Goal: Transaction & Acquisition: Purchase product/service

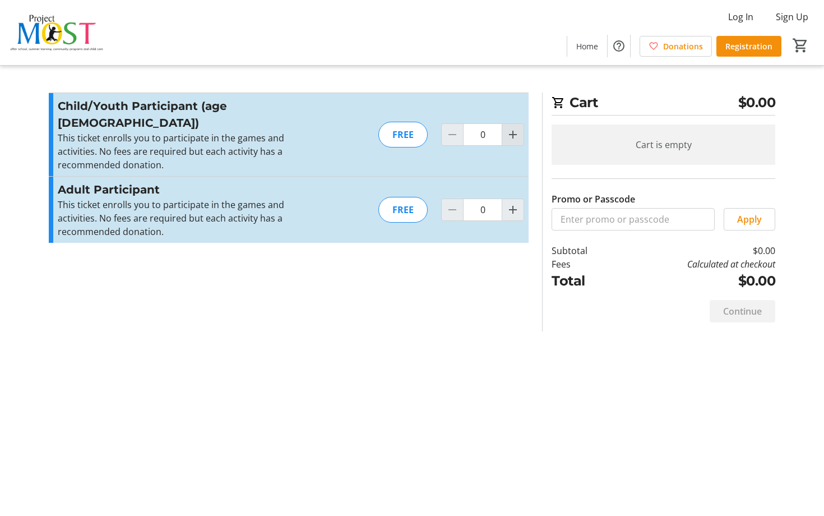
click at [516, 128] on mat-icon "Increment by one" at bounding box center [512, 134] width 13 height 13
type input "1"
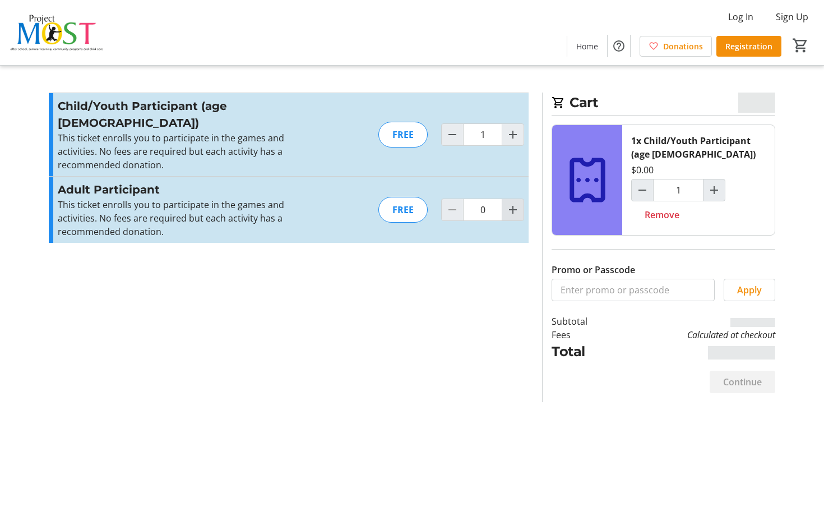
click at [512, 203] on mat-icon "Increment by one" at bounding box center [512, 209] width 13 height 13
type input "2"
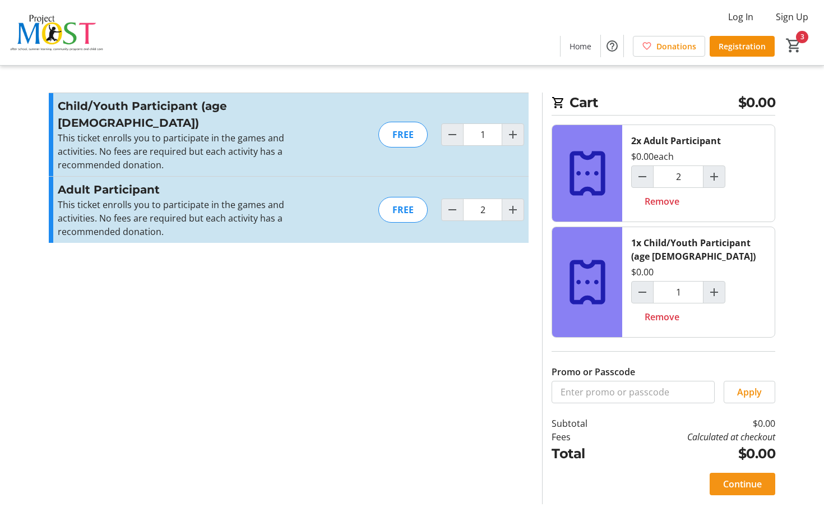
click at [740, 489] on span "Continue" at bounding box center [742, 483] width 39 height 13
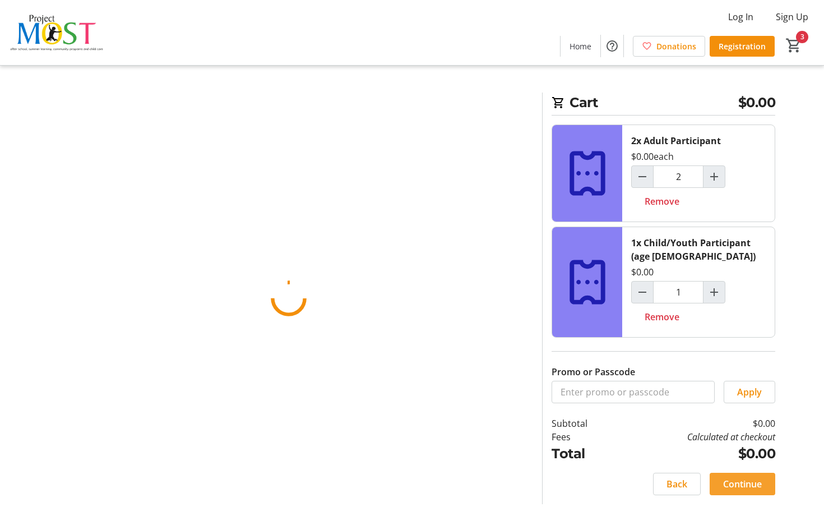
click at [740, 489] on span "Continue" at bounding box center [742, 483] width 39 height 13
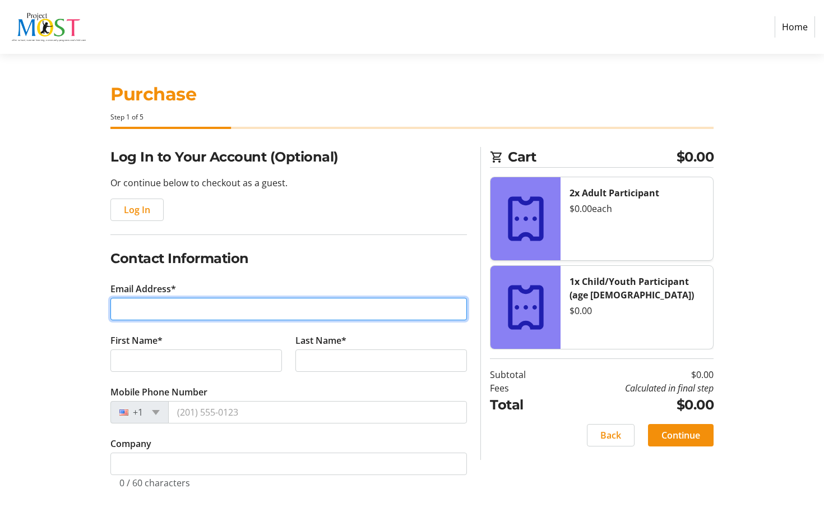
click at [351, 316] on input "Email Address*" at bounding box center [288, 309] width 356 height 22
type input "[EMAIL_ADDRESS][DOMAIN_NAME]"
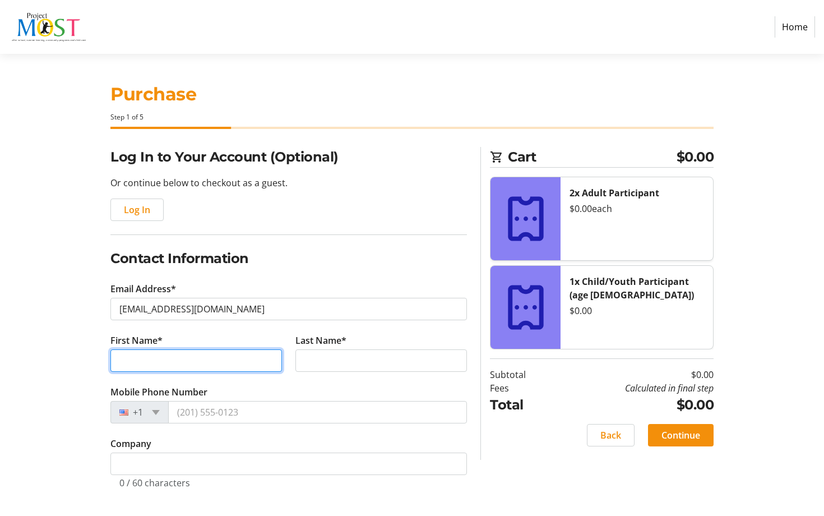
click at [266, 362] on input "First Name*" at bounding box center [195, 360] width 171 height 22
type input "[PERSON_NAME]"
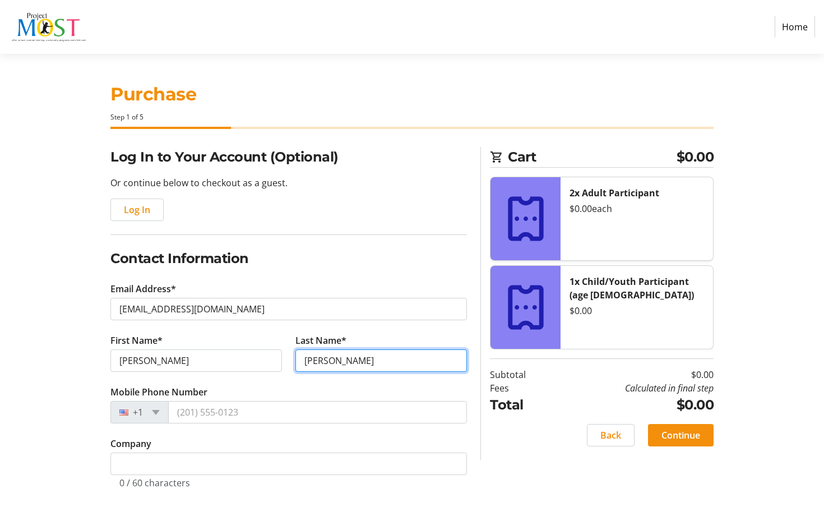
type input "[PERSON_NAME]"
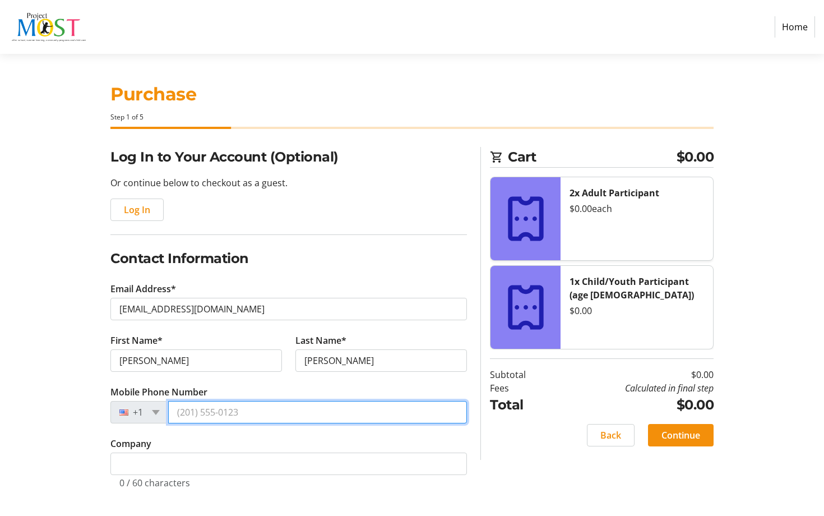
click at [223, 417] on input "Mobile Phone Number" at bounding box center [317, 412] width 299 height 22
type input "[PHONE_NUMBER]"
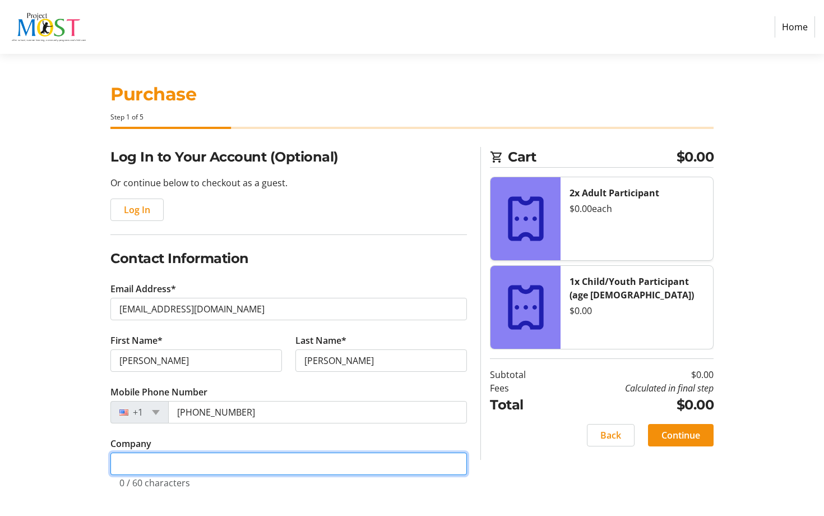
click at [205, 466] on input "Company" at bounding box center [288, 463] width 356 height 22
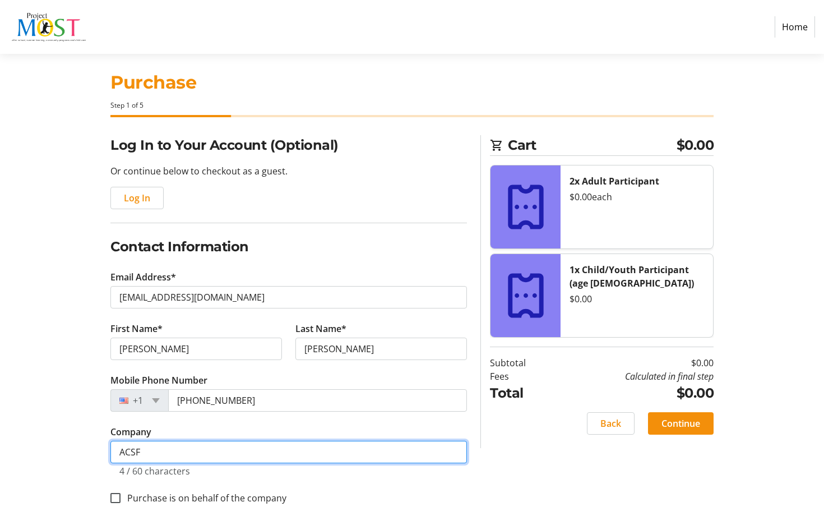
scroll to position [27, 0]
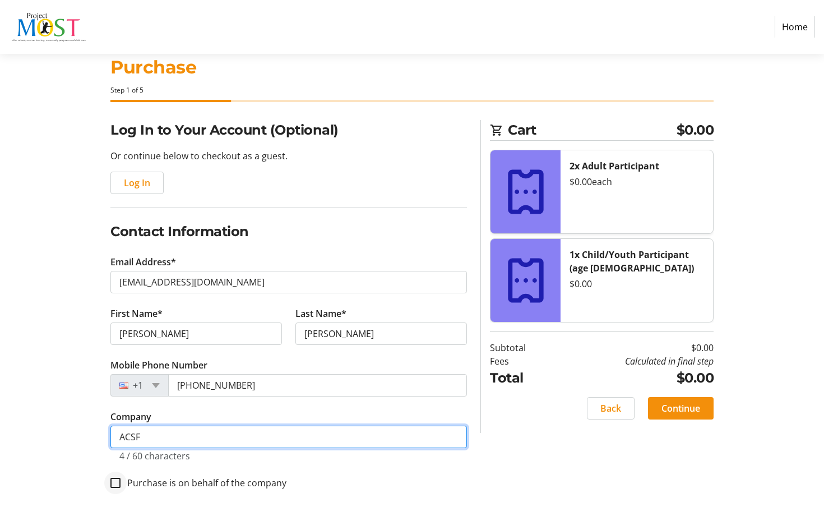
type input "ACSF"
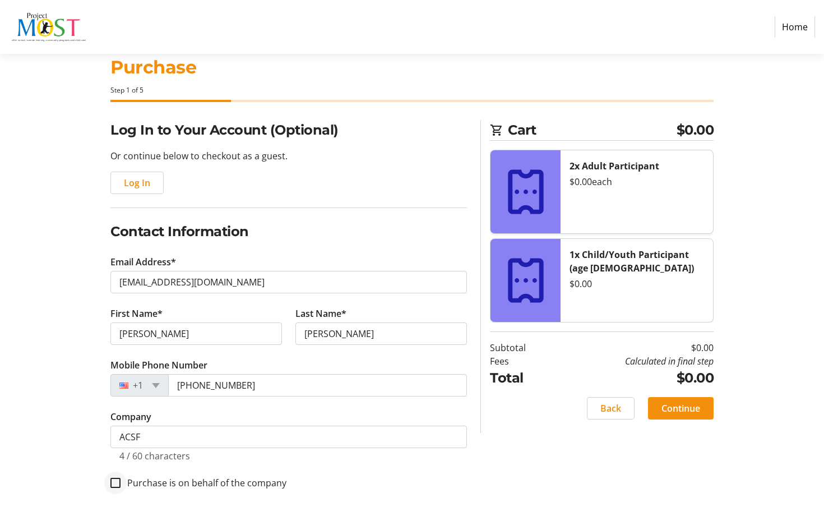
click at [122, 480] on div at bounding box center [115, 482] width 27 height 27
checkbox input "true"
click at [683, 409] on span "Continue" at bounding box center [680, 407] width 39 height 13
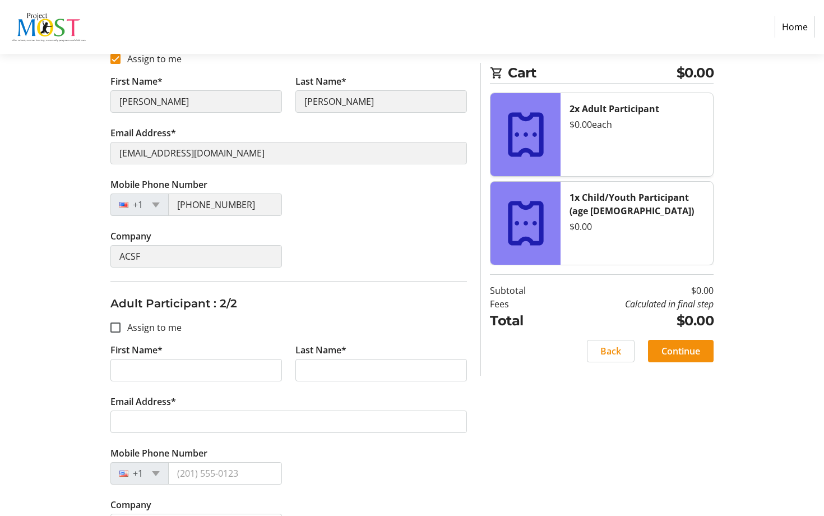
scroll to position [216, 0]
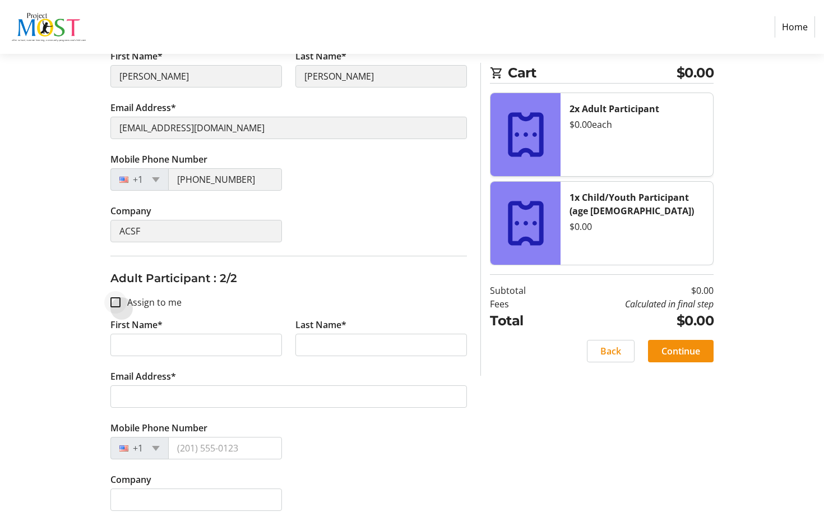
click at [113, 307] on div at bounding box center [115, 302] width 27 height 27
checkbox input "true"
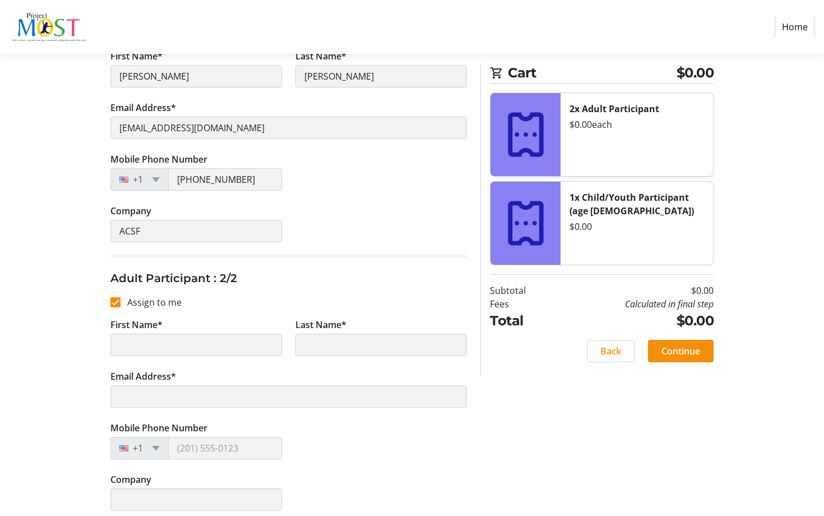
type input "[PERSON_NAME]"
type input "[EMAIL_ADDRESS][DOMAIN_NAME]"
type input "[PHONE_NUMBER]"
type input "ACSF"
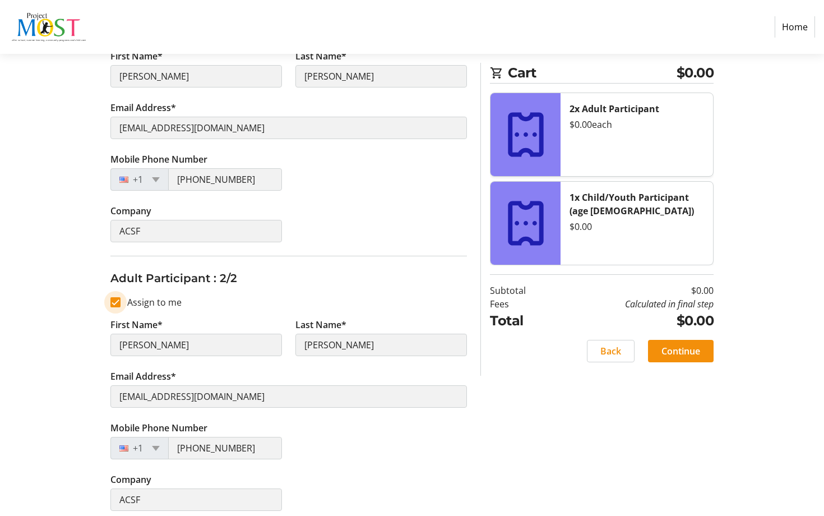
click at [110, 302] on input "Assign to me" at bounding box center [115, 302] width 10 height 10
checkbox input "false"
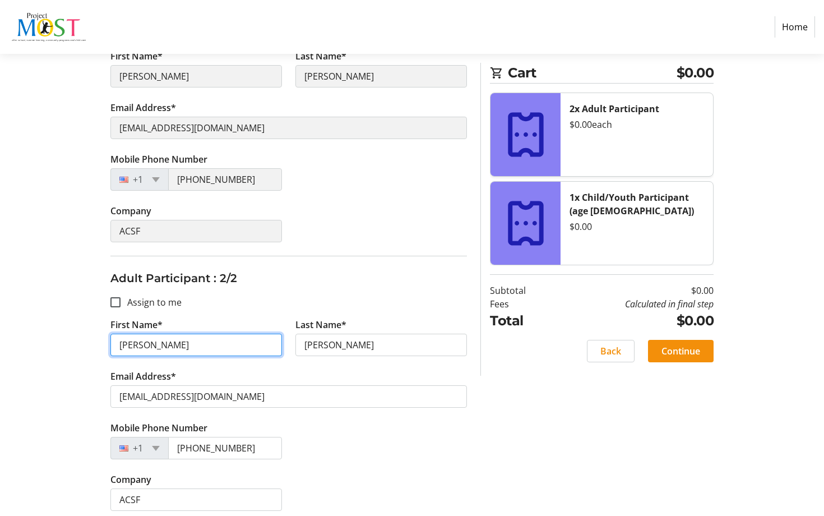
click at [139, 346] on input "[PERSON_NAME]" at bounding box center [195, 344] width 171 height 22
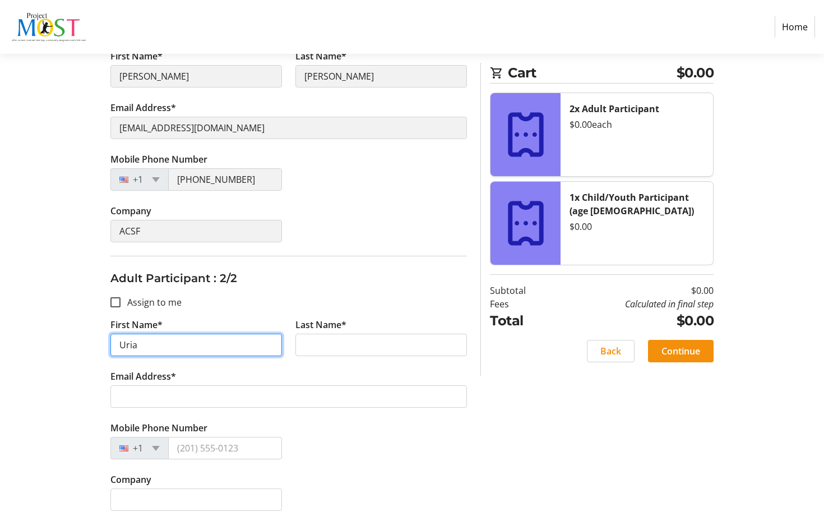
type input "Uria"
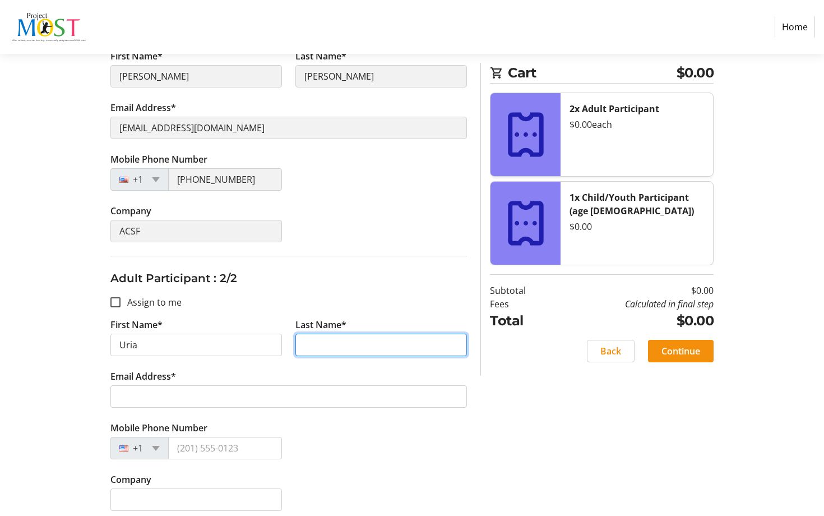
click at [312, 343] on input "Last Name*" at bounding box center [380, 344] width 171 height 22
type input "[PERSON_NAME]"
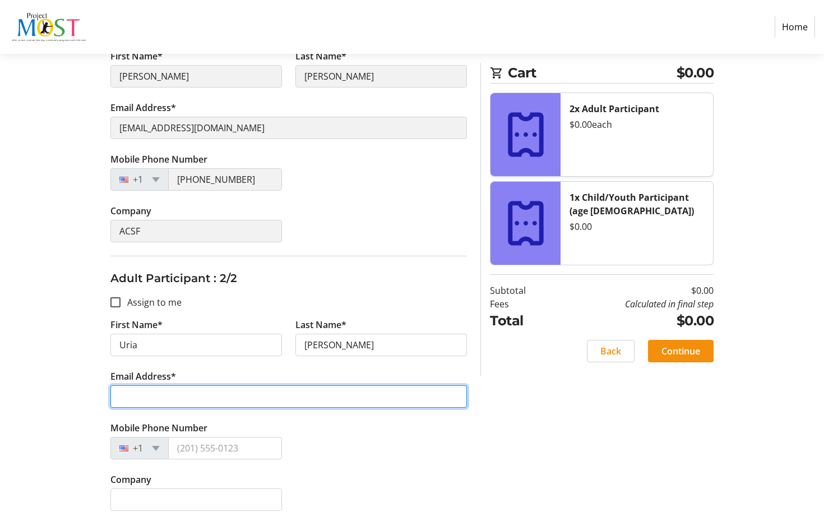
click at [323, 397] on input "Email Address*" at bounding box center [288, 396] width 356 height 22
type input "[EMAIL_ADDRESS][DOMAIN_NAME]"
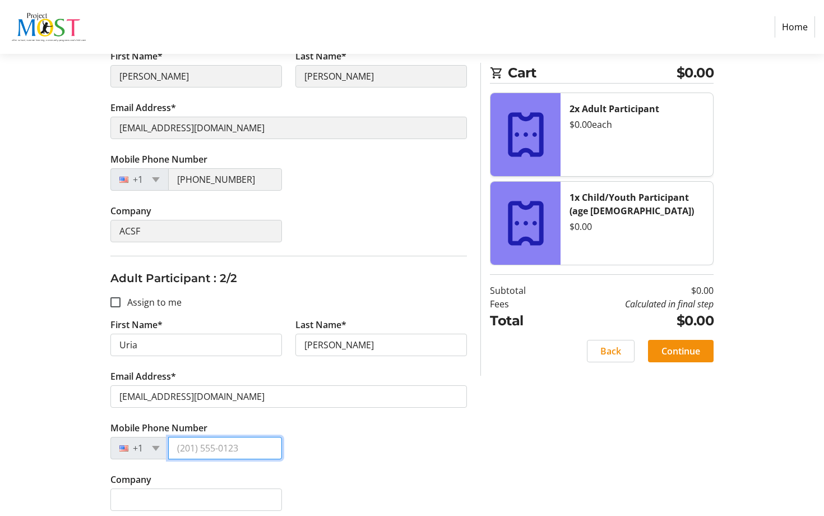
click at [267, 449] on input "Mobile Phone Number" at bounding box center [225, 448] width 114 height 22
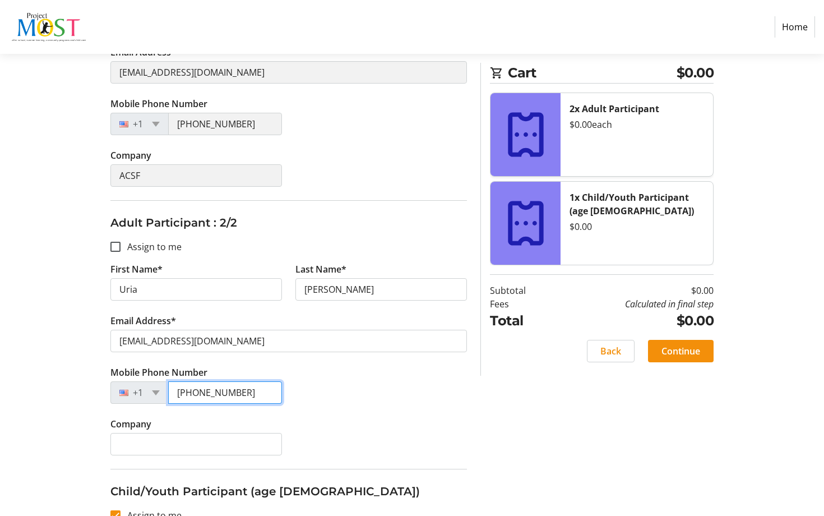
scroll to position [274, 0]
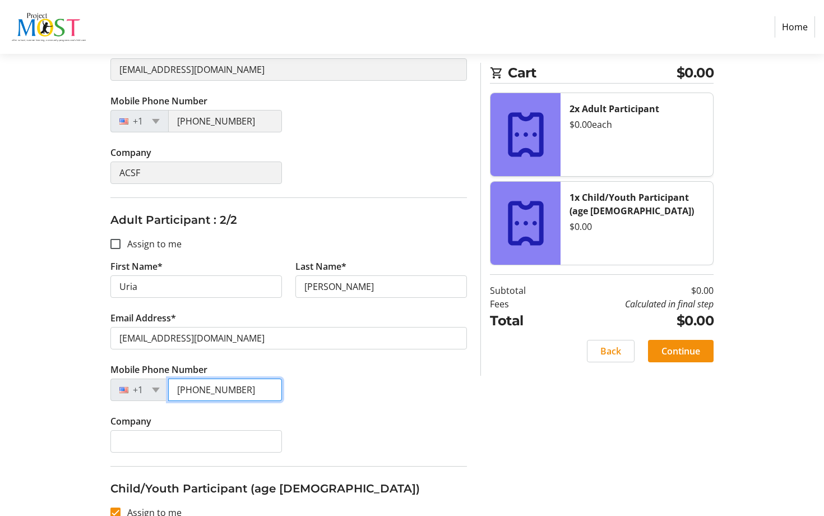
type input "[PHONE_NUMBER]"
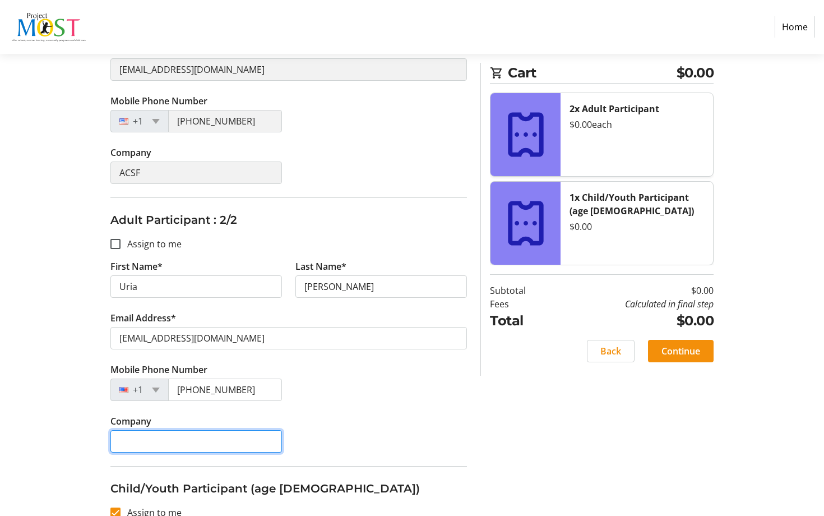
click at [238, 443] on input "Company" at bounding box center [195, 441] width 171 height 22
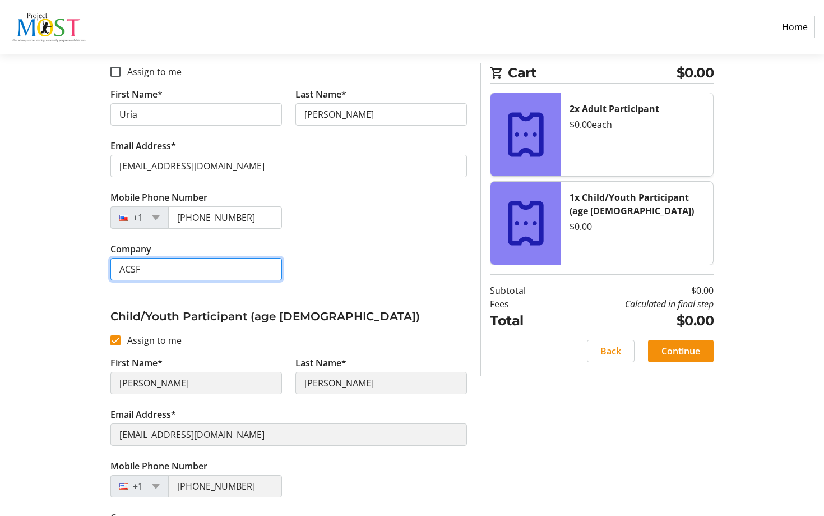
scroll to position [451, 0]
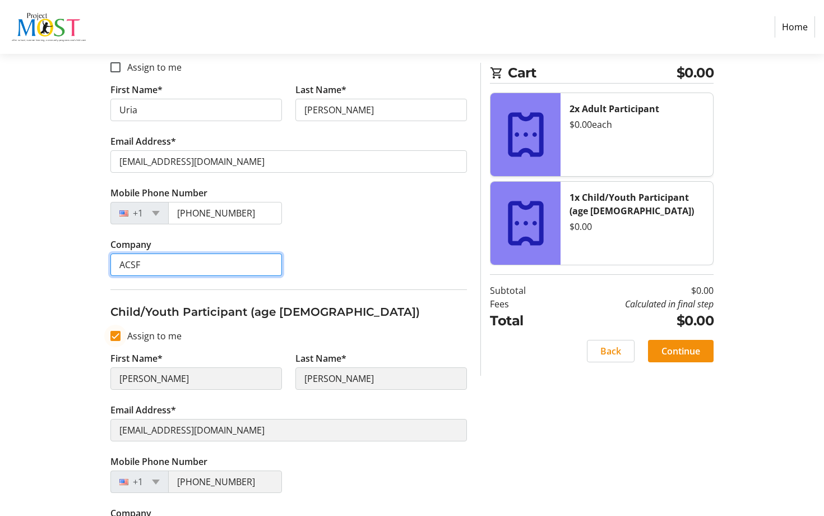
type input "ACSF"
click at [115, 339] on input "Assign to me" at bounding box center [115, 336] width 10 height 10
checkbox input "false"
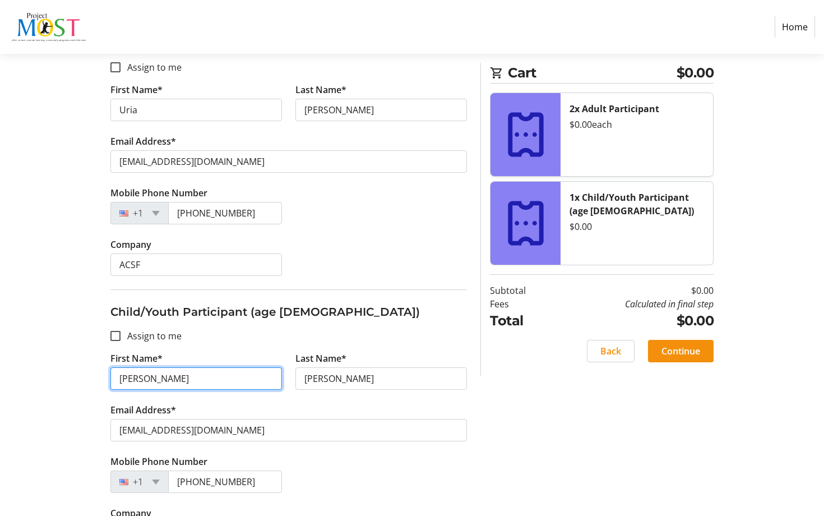
click at [146, 384] on input "[PERSON_NAME]" at bounding box center [195, 378] width 171 height 22
type input "[PERSON_NAME]"
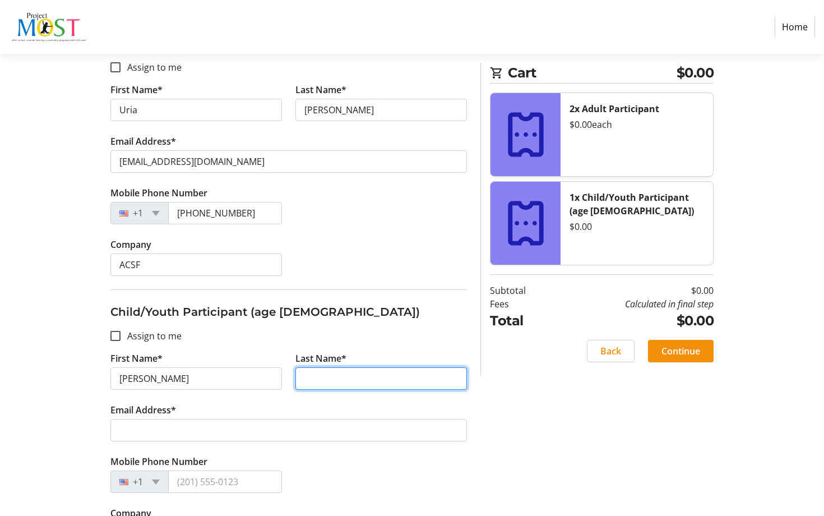
click at [347, 367] on input "Last Name*" at bounding box center [380, 378] width 171 height 22
type input "[PERSON_NAME]"
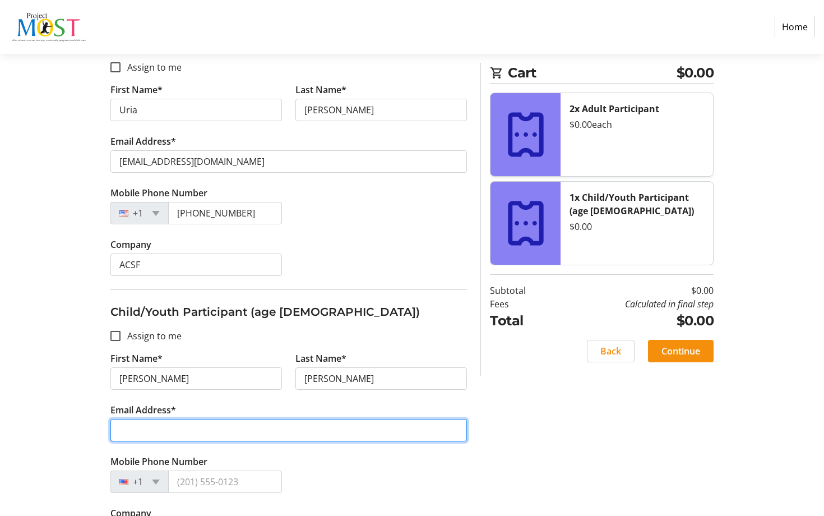
click at [326, 434] on input "Email Address*" at bounding box center [288, 430] width 356 height 22
type input "[EMAIL_ADDRESS][DOMAIN_NAME]"
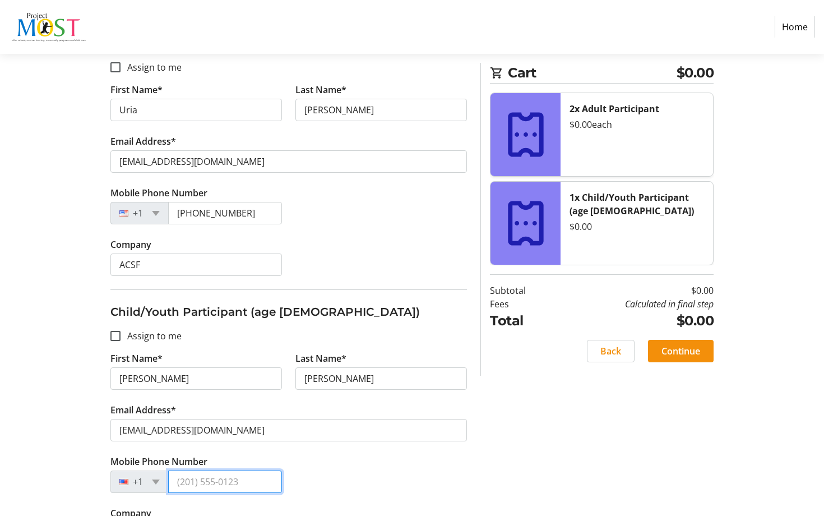
click at [271, 475] on input "Mobile Phone Number" at bounding box center [225, 481] width 114 height 22
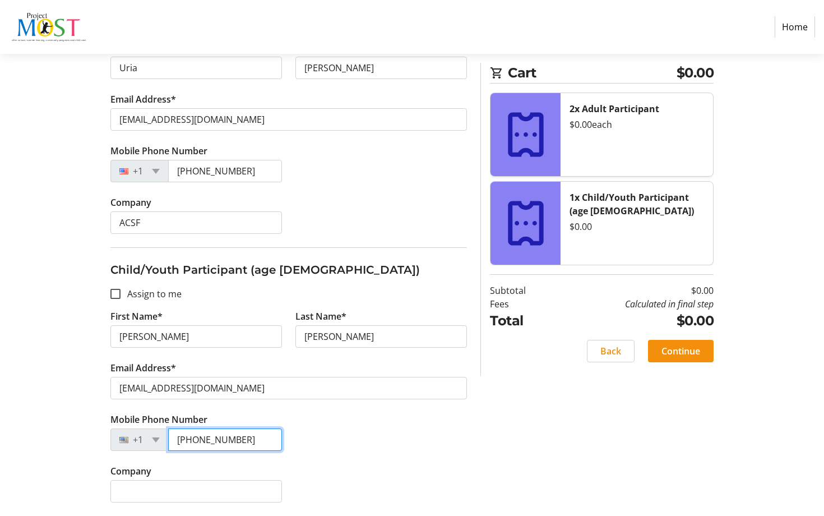
type input "[PHONE_NUMBER]"
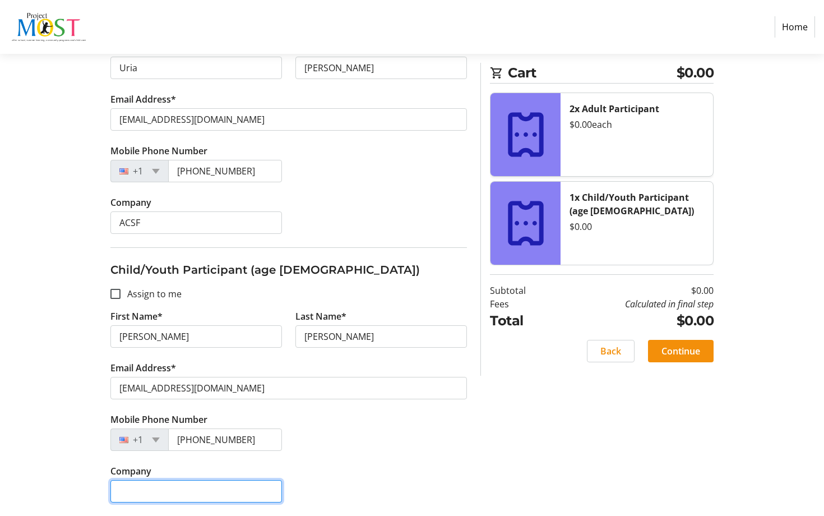
click at [173, 487] on input "Company" at bounding box center [195, 491] width 171 height 22
type input "AQONIQ"
click at [697, 350] on span "Continue" at bounding box center [680, 350] width 39 height 13
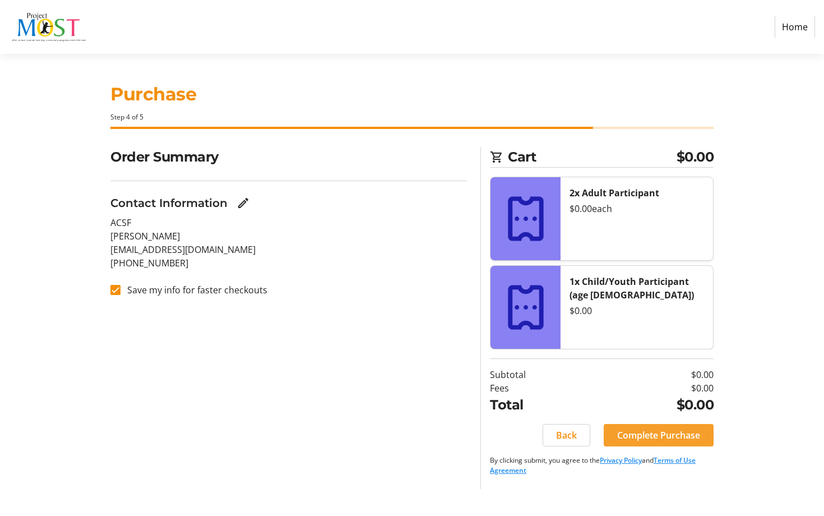
click at [687, 438] on span "Complete Purchase" at bounding box center [658, 434] width 83 height 13
